Goal: Check status: Check status

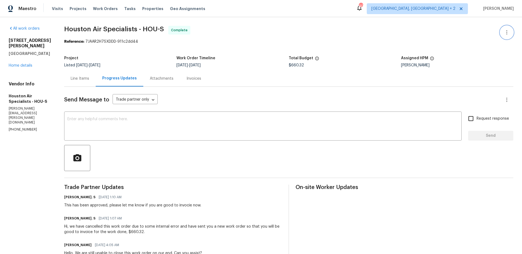
click at [506, 34] on icon "button" at bounding box center [506, 32] width 1 height 4
drag, startPoint x: 350, startPoint y: 42, endPoint x: 299, endPoint y: 37, distance: 51.8
click at [350, 41] on div at bounding box center [261, 127] width 522 height 254
click at [248, 32] on span "Houston Air Specialists - HOU-S Complete" at bounding box center [282, 32] width 436 height 13
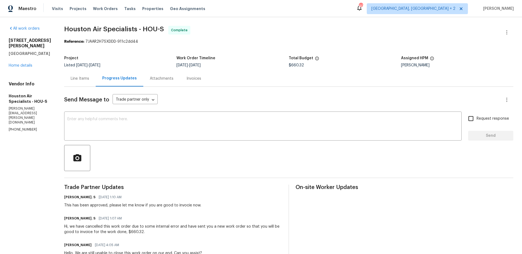
click at [86, 79] on div "Line Items" at bounding box center [80, 78] width 18 height 5
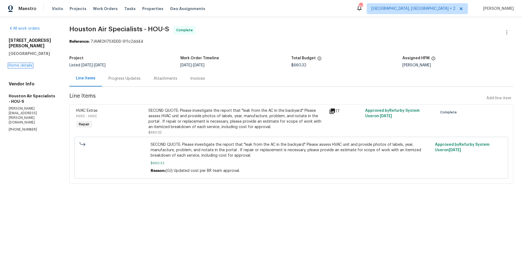
drag, startPoint x: 20, startPoint y: 66, endPoint x: 27, endPoint y: 63, distance: 7.9
click at [506, 30] on button "button" at bounding box center [506, 32] width 13 height 13
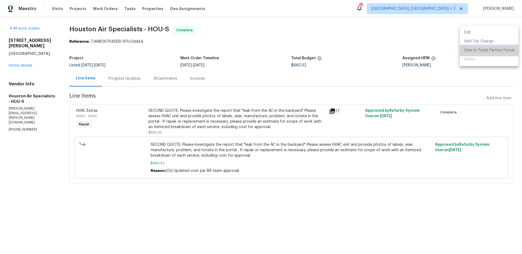
click at [499, 51] on li "View In Trade Partner Portal" at bounding box center [489, 50] width 59 height 9
click at [326, 20] on div at bounding box center [261, 127] width 522 height 254
click at [124, 79] on div "Progress Updates" at bounding box center [124, 78] width 32 height 5
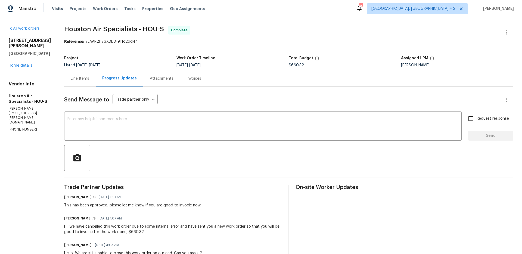
click at [86, 78] on div "Line Items" at bounding box center [80, 78] width 18 height 5
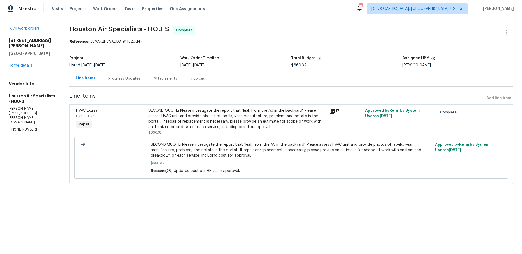
click at [280, 21] on div "All work orders [STREET_ADDRESS][PERSON_NAME][PERSON_NAME] Home details Vendor …" at bounding box center [261, 108] width 522 height 182
click at [281, 1] on div "Maestro Visits Projects Work Orders Tasks Properties Geo Assignments 40 [GEOGRA…" at bounding box center [261, 8] width 522 height 17
click at [265, 9] on div "Maestro Visits Projects Work Orders Tasks Properties Geo Assignments 40 [GEOGRA…" at bounding box center [261, 8] width 522 height 17
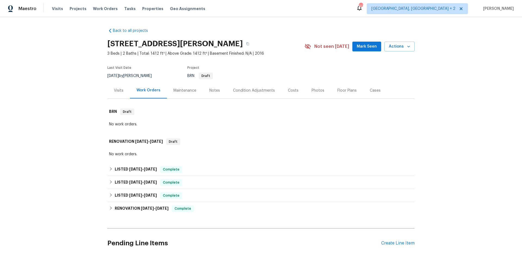
click at [186, 92] on div "Maintenance" at bounding box center [184, 90] width 23 height 5
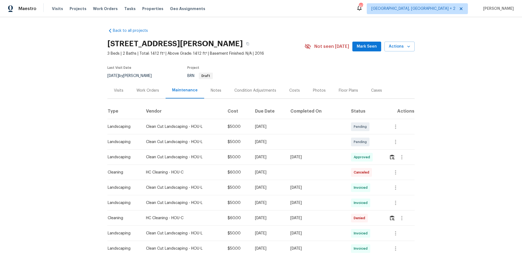
click at [140, 90] on div "Work Orders" at bounding box center [147, 90] width 23 height 5
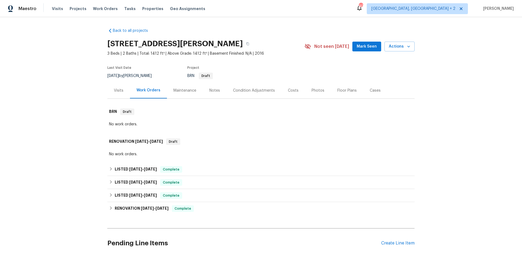
click at [117, 90] on div "Visits" at bounding box center [119, 90] width 10 height 5
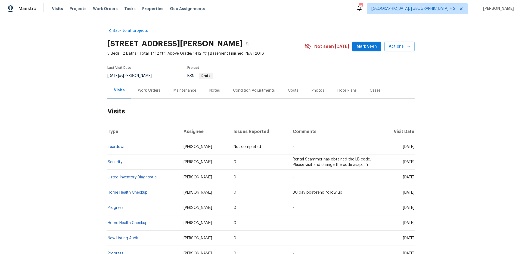
click at [250, 90] on div "Condition Adjustments" at bounding box center [254, 90] width 42 height 5
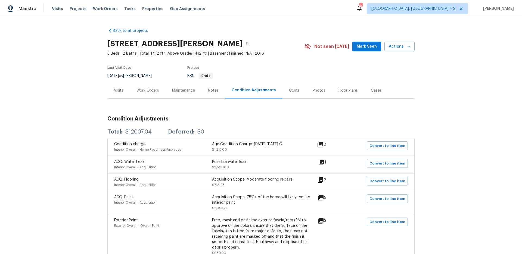
click at [119, 92] on div "Visits" at bounding box center [119, 90] width 10 height 5
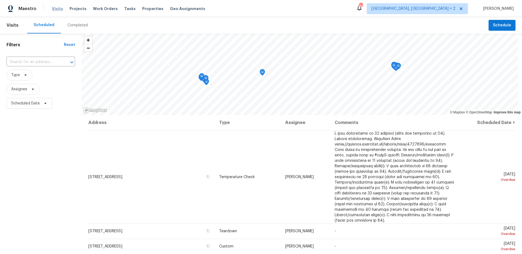
click at [59, 11] on span "Visits" at bounding box center [57, 8] width 11 height 5
click at [48, 59] on input "text" at bounding box center [33, 62] width 53 height 8
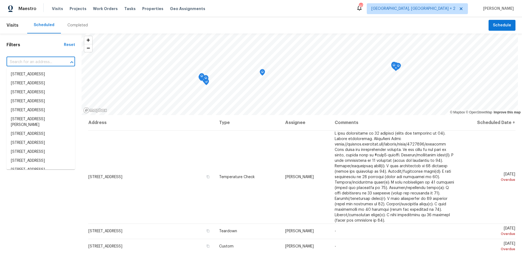
paste input "06d3afe4-754e-42c5-88c8-79e7645e1a09"
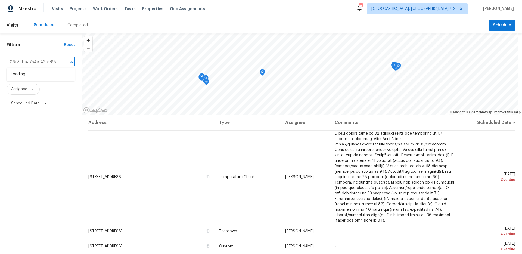
scroll to position [0, 25]
paste input "3CFK338A216C"
type input "3CFK338A216C"
click at [74, 27] on div "Completed" at bounding box center [77, 25] width 20 height 5
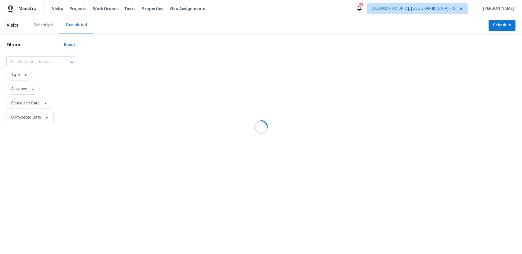
click at [26, 60] on div at bounding box center [261, 127] width 522 height 254
click at [40, 61] on div at bounding box center [261, 127] width 522 height 254
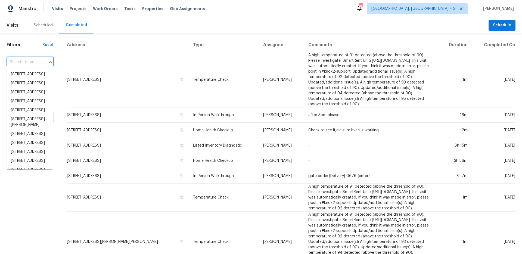
click at [37, 60] on input "text" at bounding box center [23, 62] width 32 height 8
paste input "3CFK338A216C"
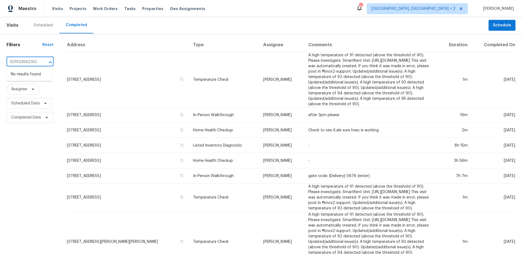
type input "3CFK338A216C"
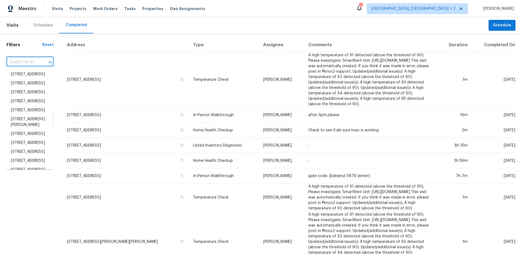
paste input "3960 S Cedarwood"
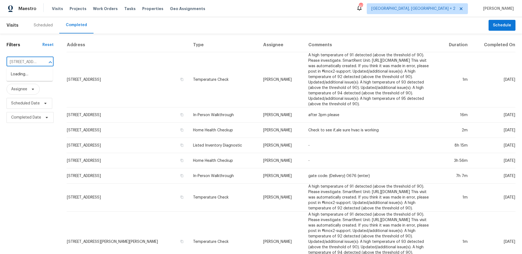
scroll to position [0, 7]
type input "3960 S Cedarwood"
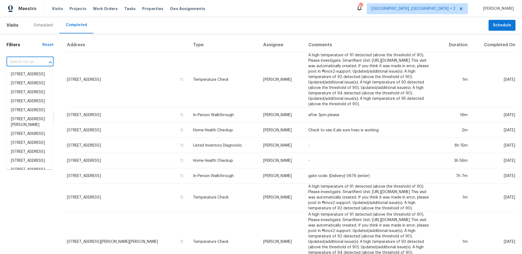
paste input "3960 S Cedarwood Way, Tucson, AZ 85730"
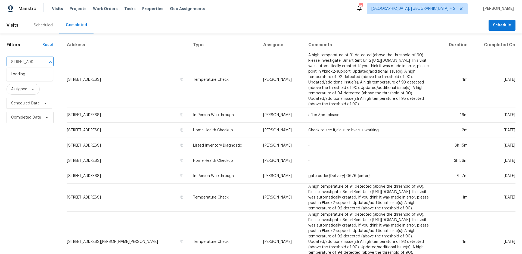
scroll to position [0, 49]
type input "3960 S Cedarwood Way, Tucson, AZ 85730"
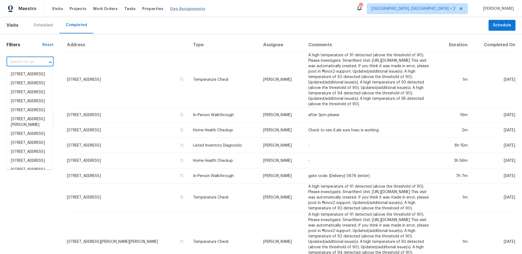
scroll to position [0, 0]
paste input "3960 S Cedarwood Way, Tucson, AZ 85730"
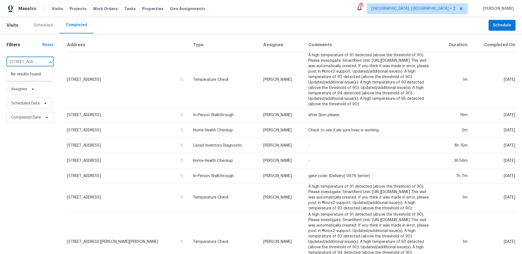
scroll to position [0, 49]
type input "3960 S Cedarwood Way, Tucson, AZ 85730"
click at [44, 27] on div "Scheduled" at bounding box center [43, 25] width 19 height 5
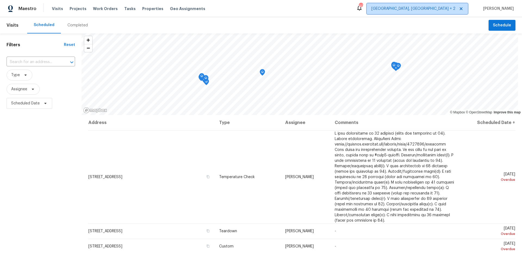
click at [449, 9] on span "[GEOGRAPHIC_DATA], [GEOGRAPHIC_DATA] + 2" at bounding box center [413, 8] width 84 height 5
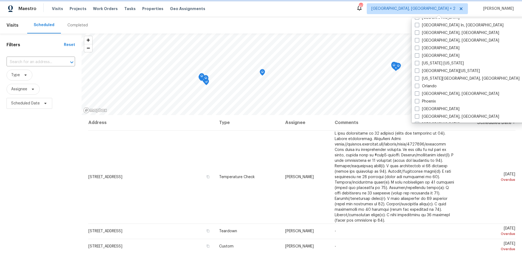
scroll to position [364, 0]
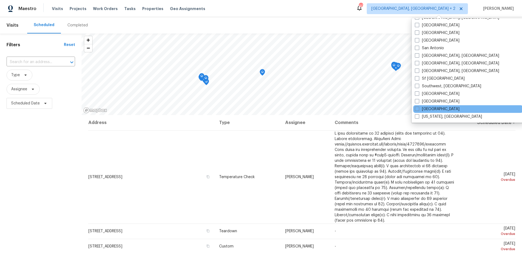
click at [441, 107] on div "Tucson" at bounding box center [468, 109] width 110 height 8
click at [418, 109] on span at bounding box center [417, 109] width 4 height 4
click at [418, 109] on input "Tucson" at bounding box center [417, 108] width 4 height 4
checkbox input "true"
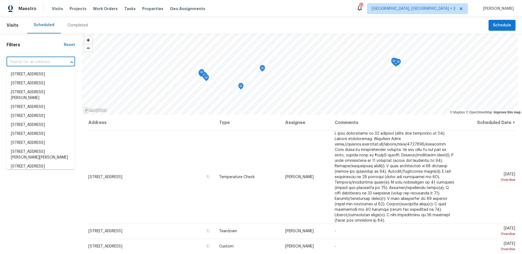
click at [43, 58] on input "text" at bounding box center [33, 62] width 53 height 8
paste input "3960 S Cedarwood Way, Tucson, AZ 85730"
type input "3960 S Cedarwood Way, Tucson, AZ 85730"
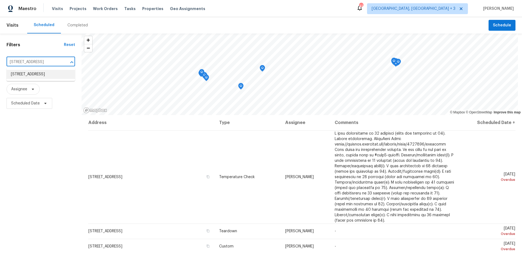
click at [38, 71] on li "3960 S Cedarwood Way, Tucson, AZ 85730" at bounding box center [41, 74] width 69 height 9
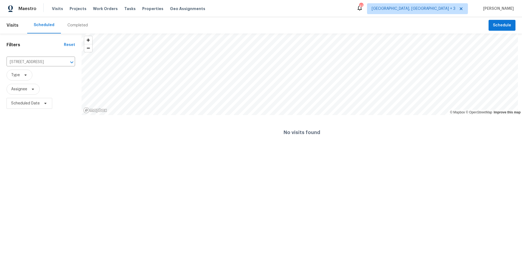
click at [71, 24] on div "Completed" at bounding box center [77, 25] width 20 height 5
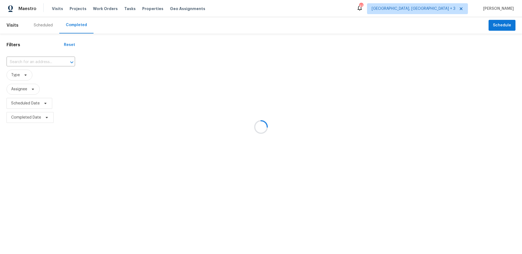
click at [38, 57] on div at bounding box center [261, 127] width 522 height 254
click at [34, 60] on div at bounding box center [261, 127] width 522 height 254
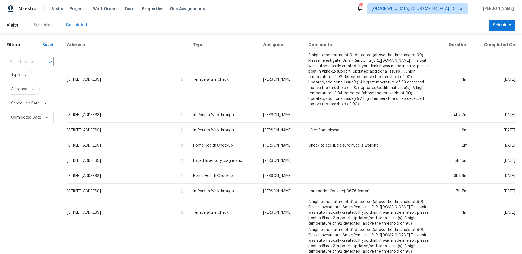
click at [33, 60] on input "text" at bounding box center [23, 62] width 32 height 8
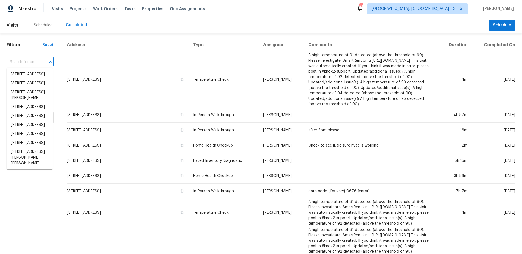
paste input "3960 S Cedarwood Way, Tucson, AZ 85730"
type input "3960 S Cedarwood Way, Tucson, AZ 85730"
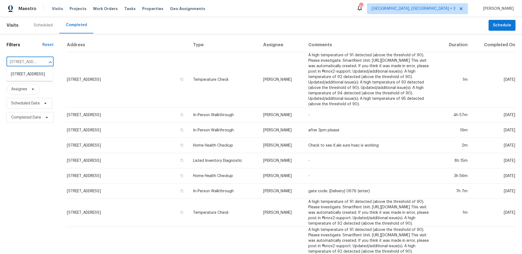
scroll to position [0, 49]
click at [28, 74] on li "3960 S Cedarwood Way, Tucson, AZ 85730" at bounding box center [30, 74] width 46 height 9
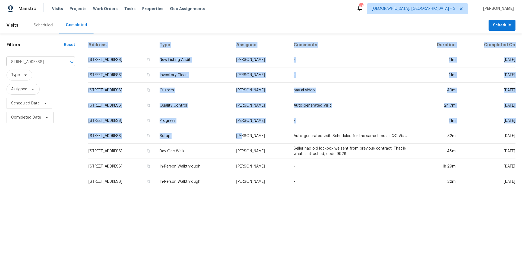
drag, startPoint x: 270, startPoint y: 135, endPoint x: 87, endPoint y: 136, distance: 183.2
click at [87, 136] on div "Address Type Assignee Comments Duration Completed On 3960 S Cedarwood Way, Tucs…" at bounding box center [302, 116] width 440 height 156
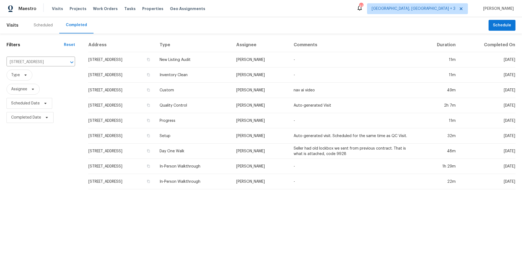
click at [138, 194] on html "Maestro Visits Projects Work Orders Tasks Properties Geo Assignments 41 Albuque…" at bounding box center [261, 97] width 522 height 194
